Goal: Task Accomplishment & Management: Use online tool/utility

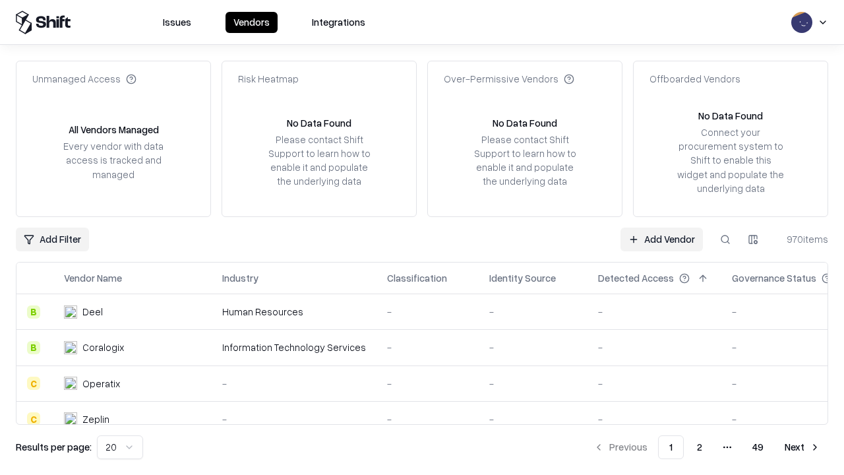
click at [661, 239] on link "Add Vendor" at bounding box center [661, 239] width 82 height 24
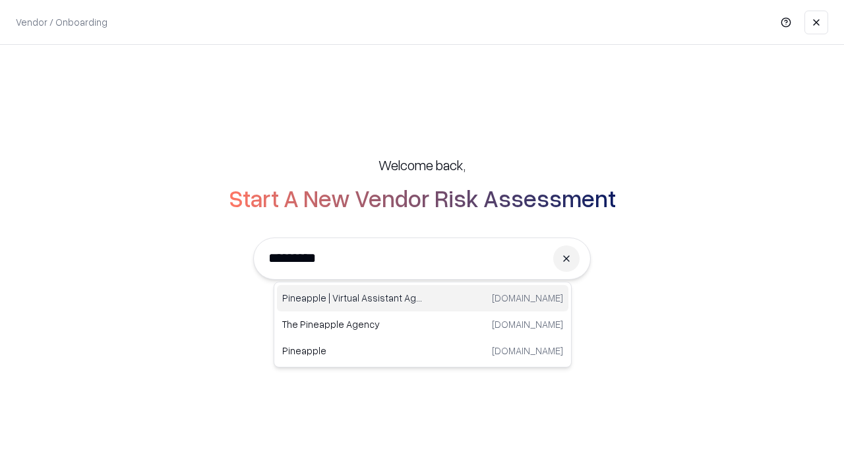
click at [423, 298] on div "Pineapple | Virtual Assistant Agency [DOMAIN_NAME]" at bounding box center [422, 298] width 291 height 26
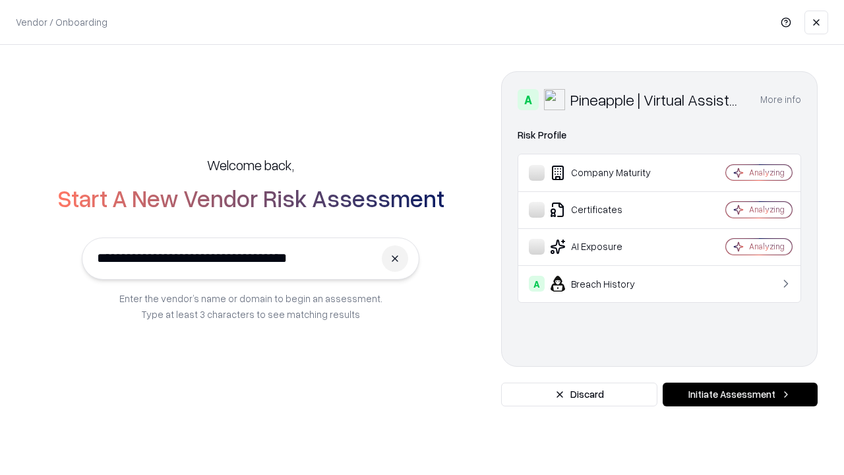
type input "**********"
click at [740, 394] on button "Initiate Assessment" at bounding box center [740, 394] width 155 height 24
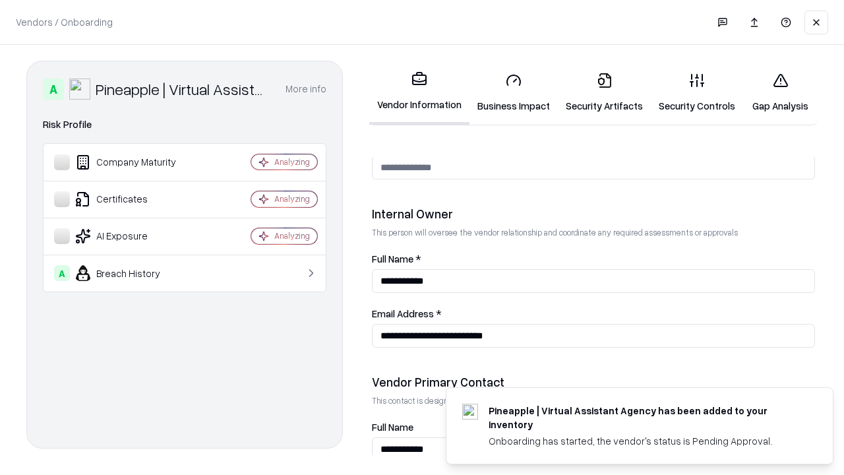
scroll to position [683, 0]
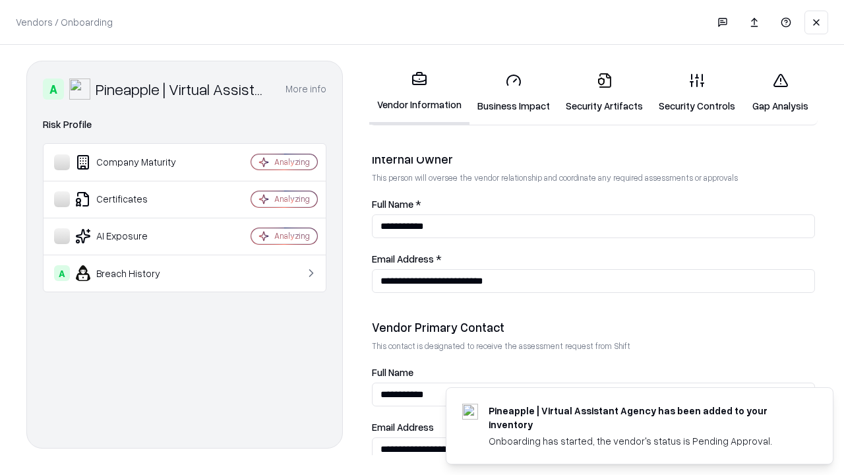
click at [514, 92] on link "Business Impact" at bounding box center [513, 92] width 88 height 61
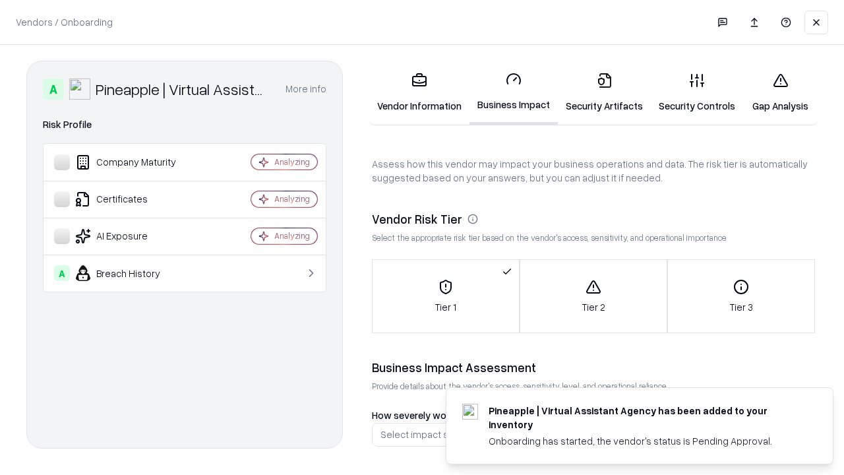
click at [604, 92] on link "Security Artifacts" at bounding box center [604, 92] width 93 height 61
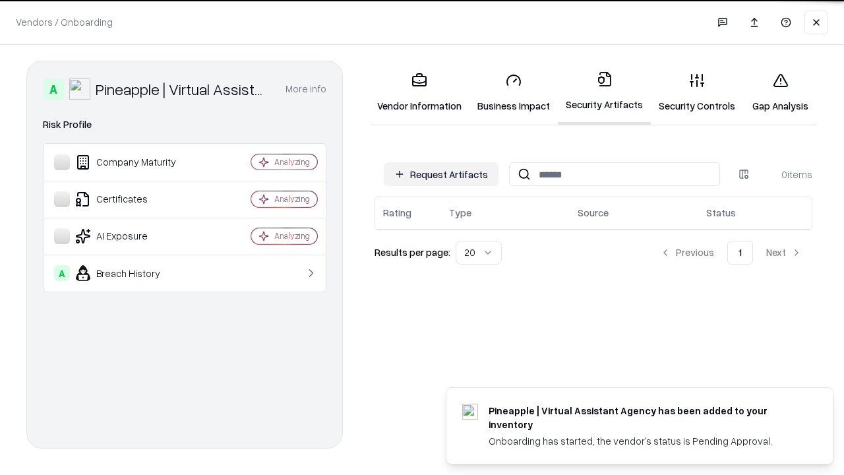
click at [441, 173] on button "Request Artifacts" at bounding box center [441, 174] width 115 height 24
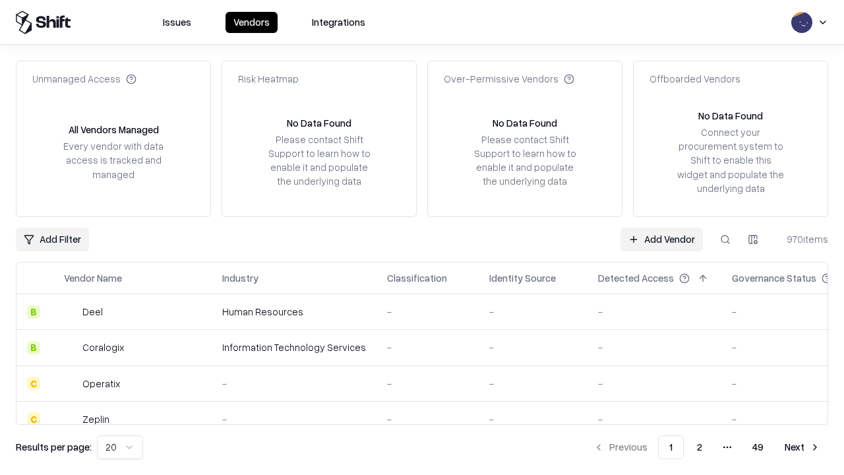
click at [661, 239] on link "Add Vendor" at bounding box center [661, 239] width 82 height 24
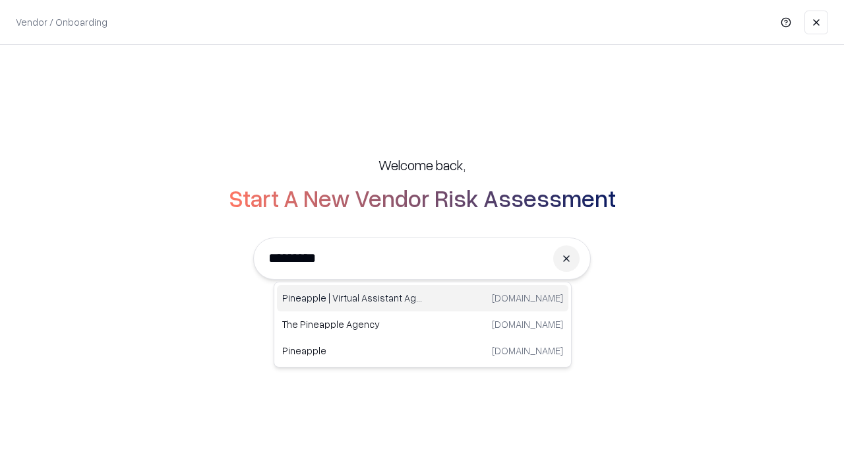
click at [423, 298] on div "Pineapple | Virtual Assistant Agency [DOMAIN_NAME]" at bounding box center [422, 298] width 291 height 26
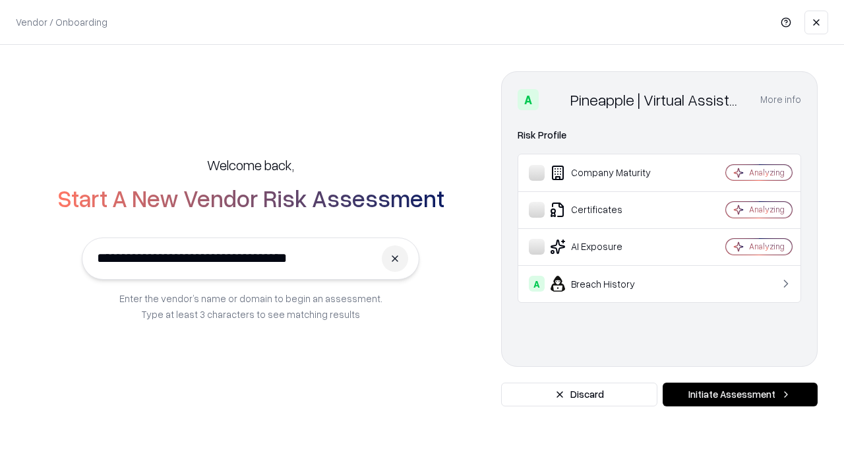
type input "**********"
click at [740, 394] on button "Initiate Assessment" at bounding box center [740, 394] width 155 height 24
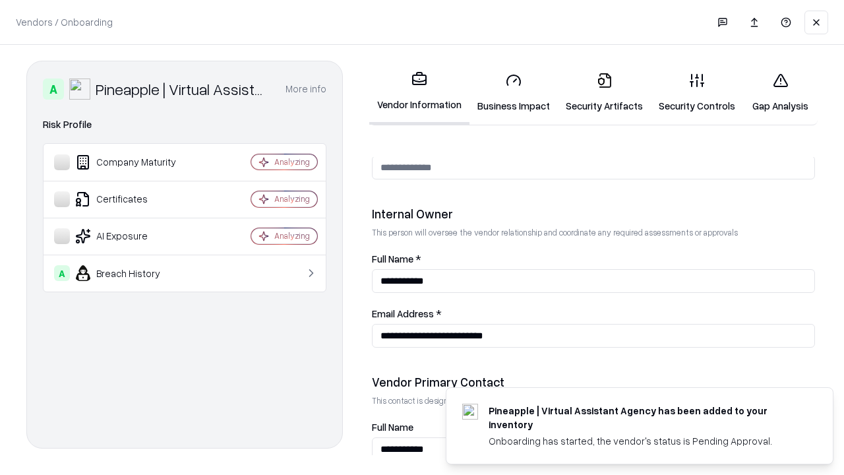
scroll to position [683, 0]
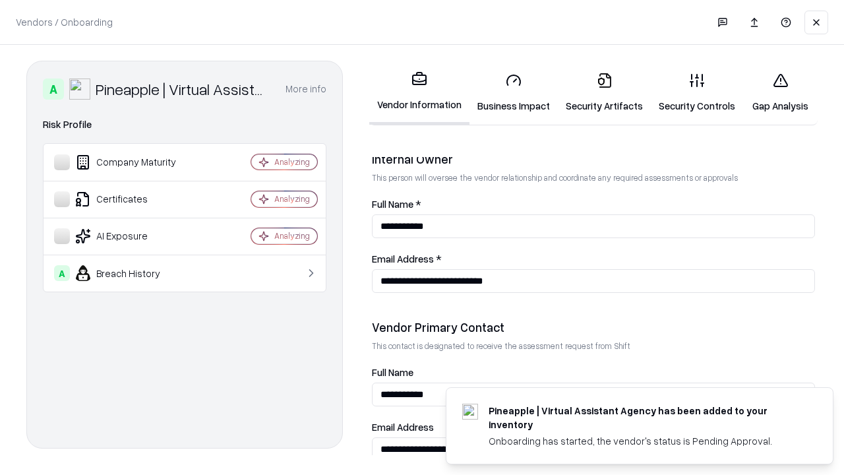
click at [780, 92] on link "Gap Analysis" at bounding box center [780, 92] width 75 height 61
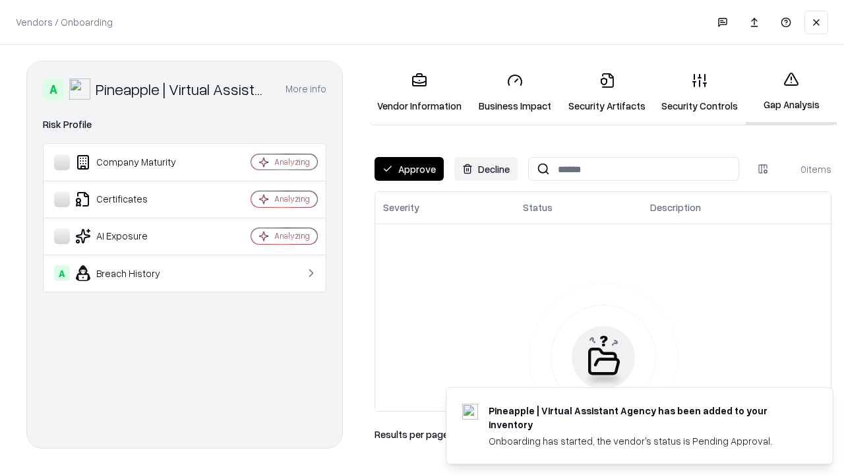
click at [409, 169] on button "Approve" at bounding box center [409, 169] width 69 height 24
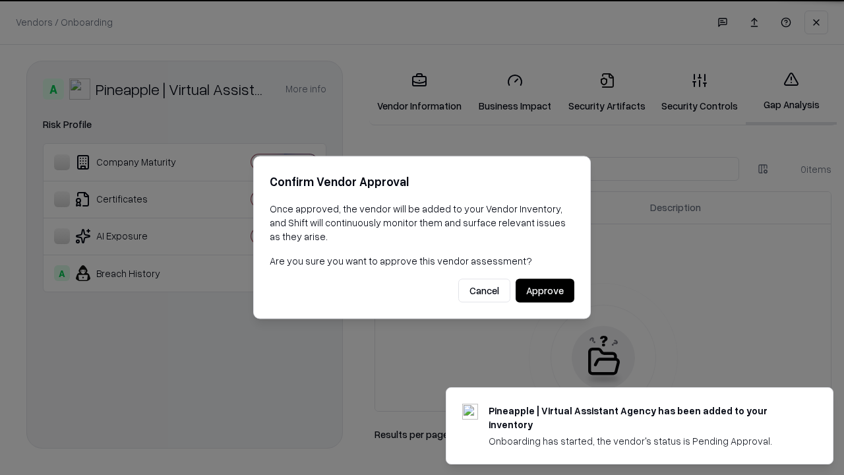
click at [545, 290] on button "Approve" at bounding box center [545, 291] width 59 height 24
